Goal: Task Accomplishment & Management: Use online tool/utility

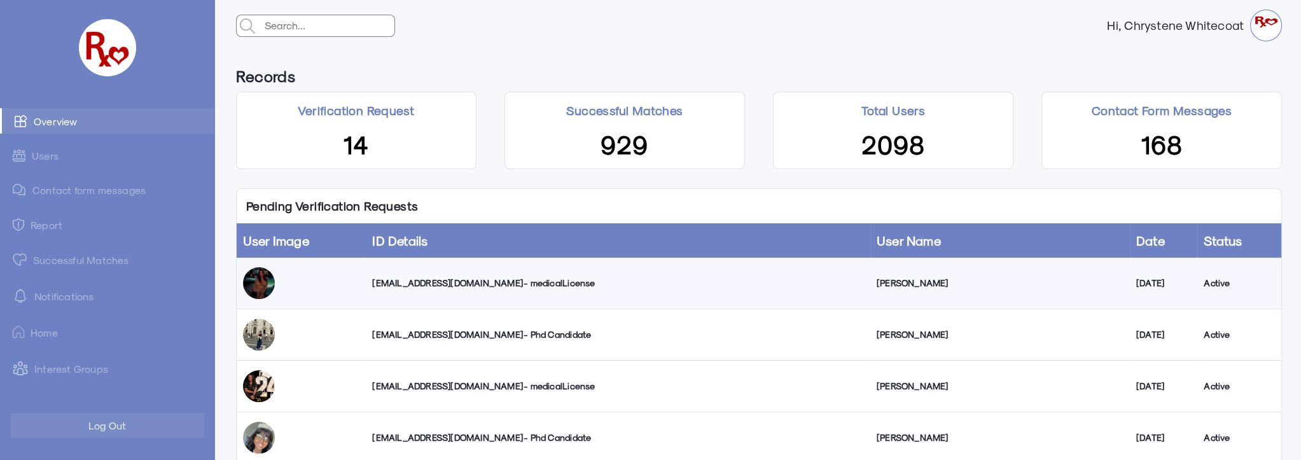
click at [464, 287] on div "nycoledegregorio@gmail.com - medicalLicense" at bounding box center [617, 283] width 491 height 13
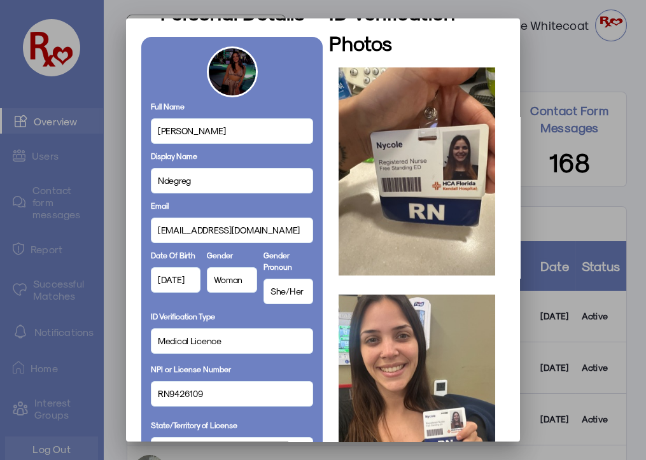
scroll to position [115, 0]
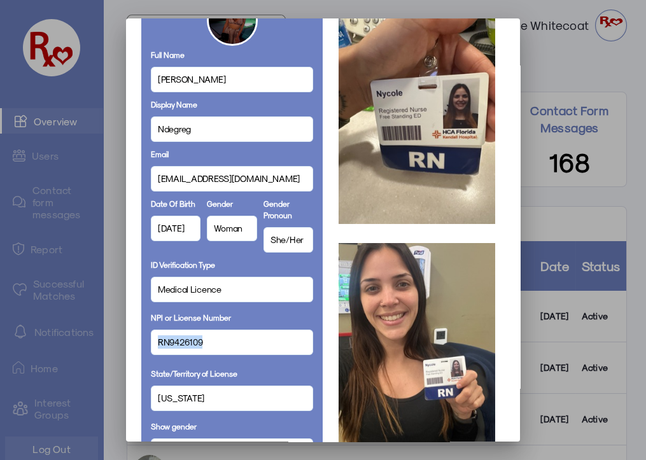
drag, startPoint x: 200, startPoint y: 342, endPoint x: 170, endPoint y: 347, distance: 31.0
click at [135, 343] on mat-dialog-container "Personal Details Full Name Nycole Degregorio Display Name Ndegreg Email nycoled…" at bounding box center [323, 229] width 394 height 423
copy span "RN9426109"
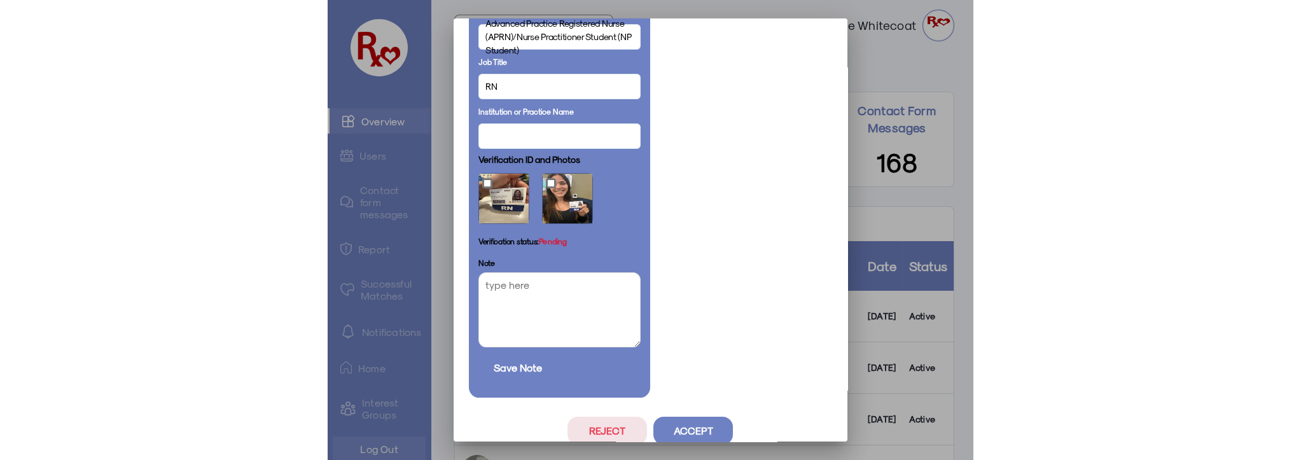
scroll to position [778, 0]
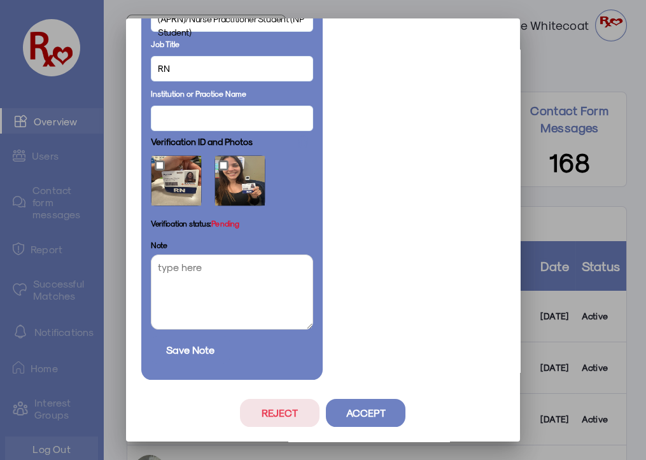
click at [370, 412] on button "Accept" at bounding box center [366, 413] width 80 height 28
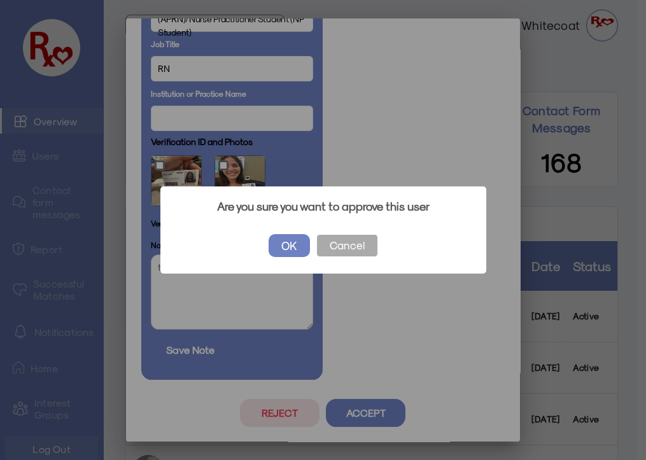
click at [287, 243] on button "OK" at bounding box center [289, 245] width 41 height 23
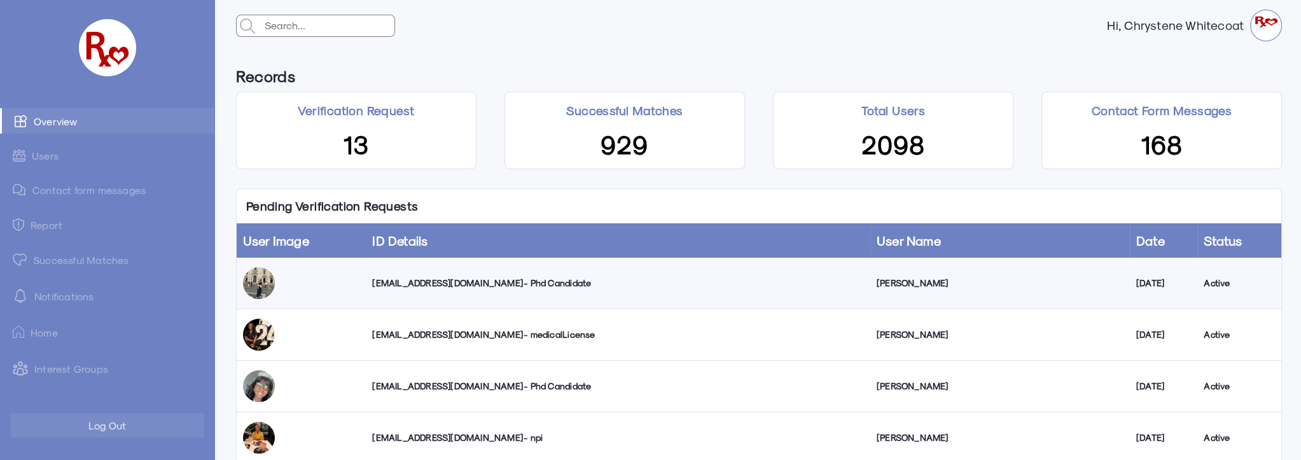
click at [67, 260] on link "Successful Matches" at bounding box center [107, 259] width 214 height 25
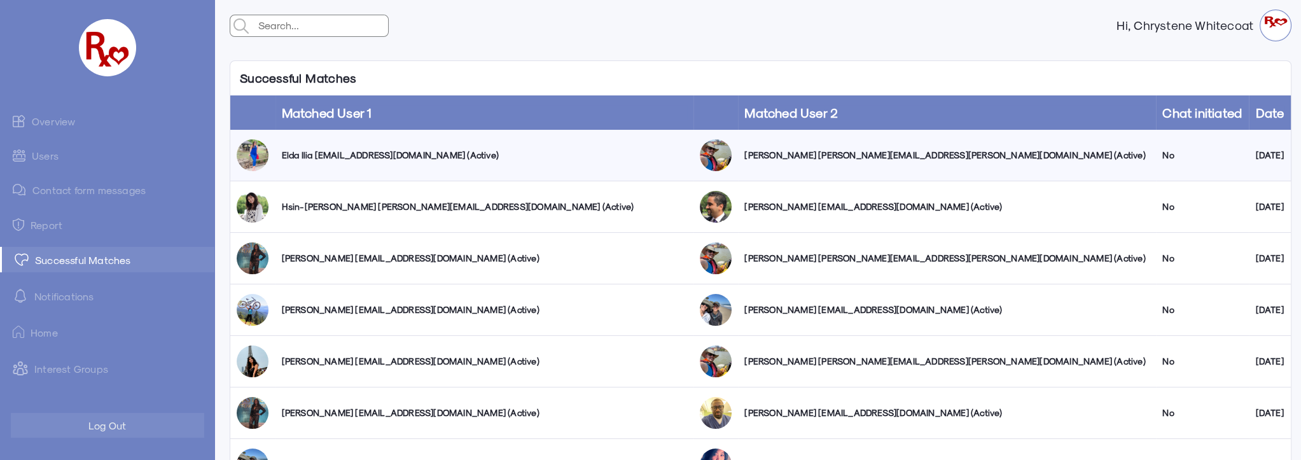
click at [57, 123] on link "Overview" at bounding box center [107, 120] width 214 height 25
